Goal: Task Accomplishment & Management: Use online tool/utility

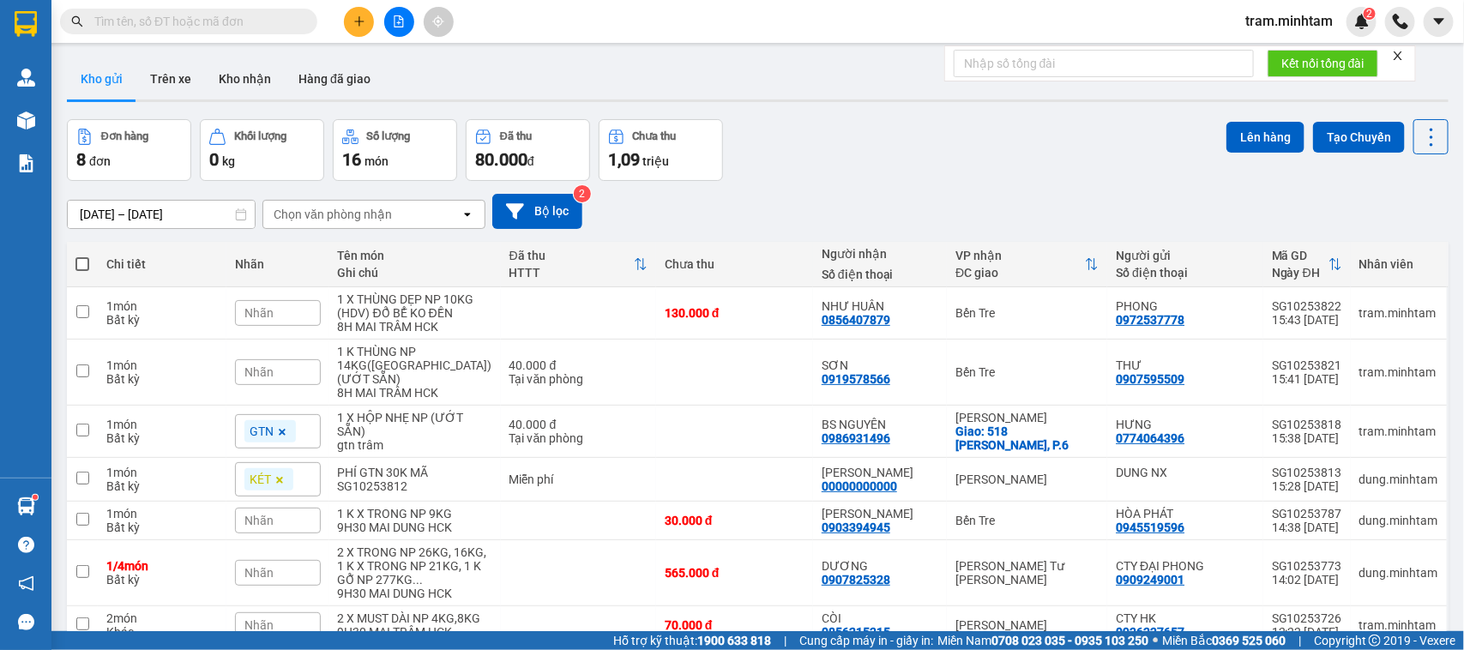
click at [195, 14] on input "text" at bounding box center [195, 21] width 202 height 19
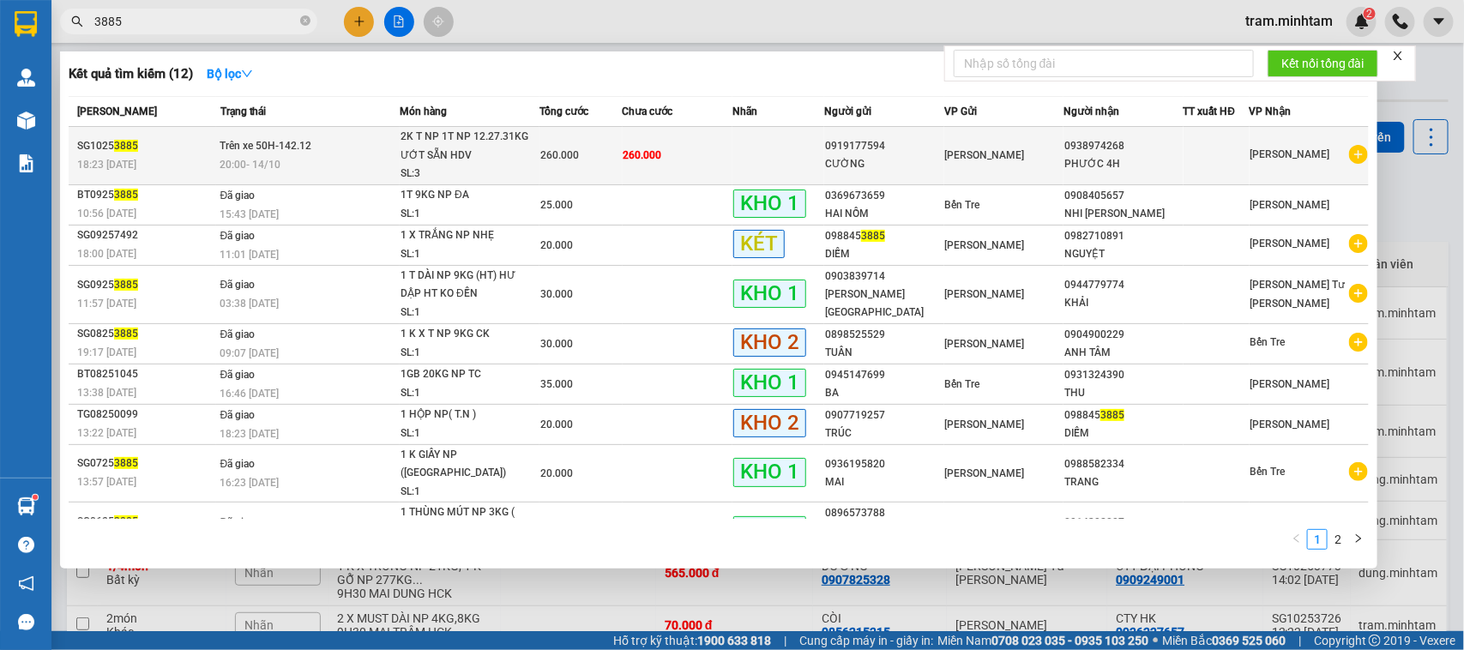
type input "3885"
click at [247, 154] on td "Trên xe 50H-142.12 20:00 [DATE]" at bounding box center [308, 156] width 184 height 58
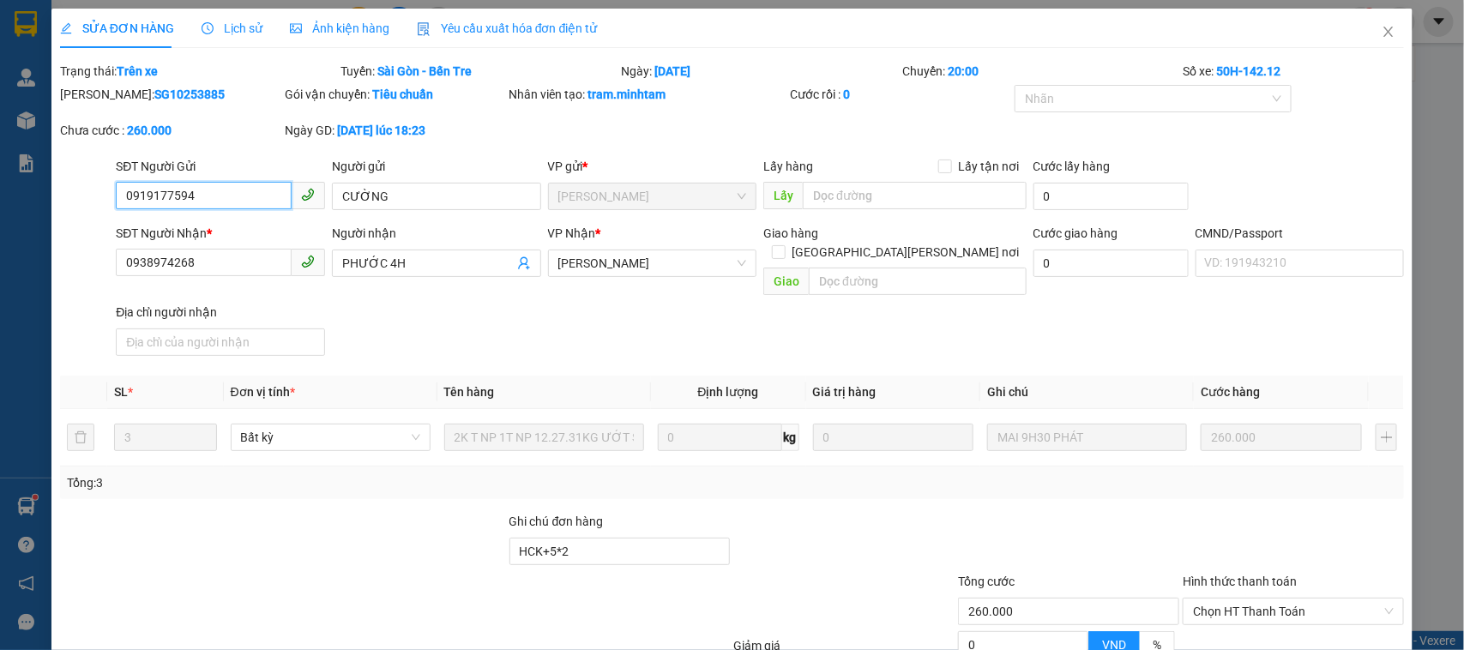
type input "0919177594"
type input "CƯỜNG"
type input "0938974268"
type input "PHƯỚC 4H"
type input "HCK+5*2"
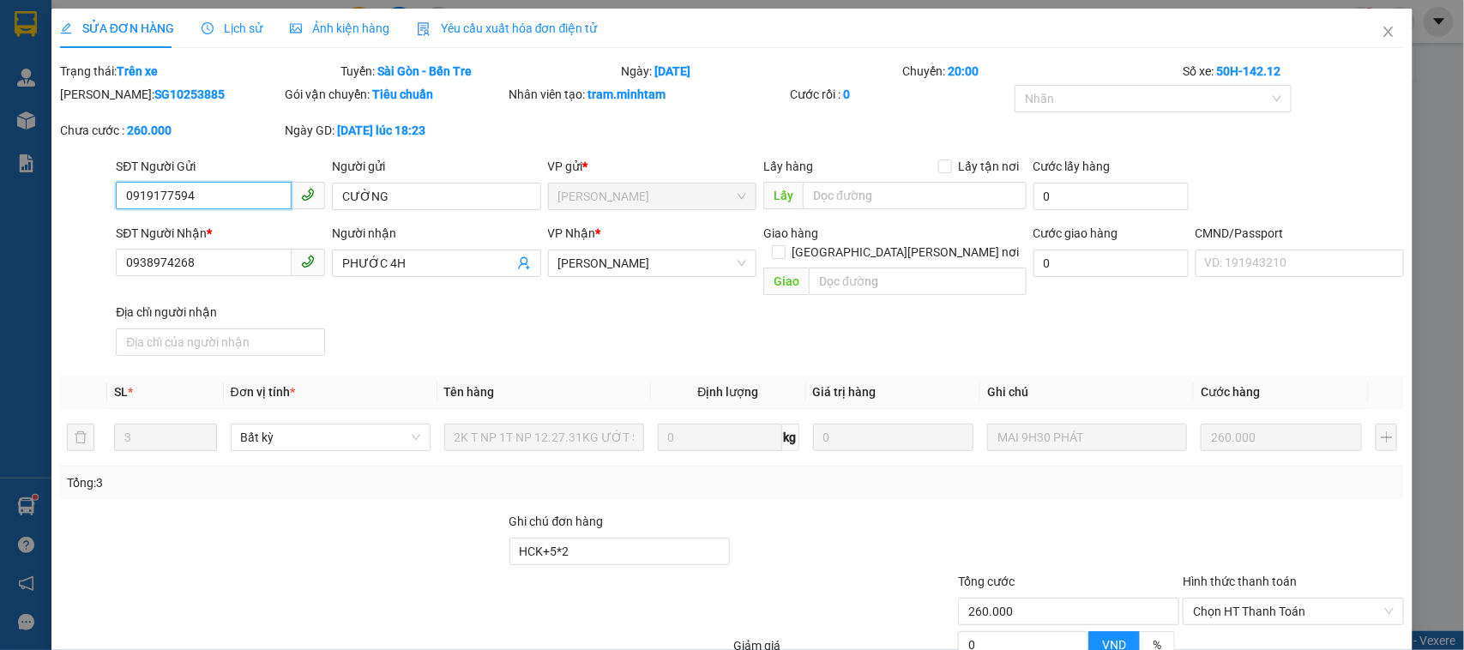
type input "260.000"
click at [1382, 33] on icon "close" at bounding box center [1389, 32] width 14 height 14
